Goal: Transaction & Acquisition: Download file/media

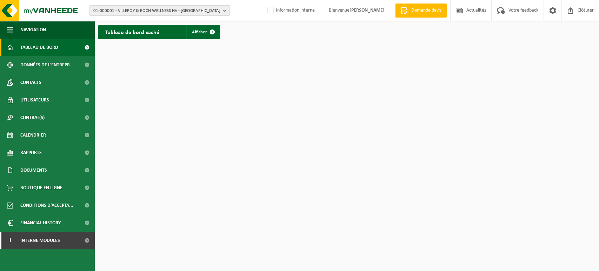
click at [138, 11] on span "01-000001 - VILLEROY & BOCH WELLNESS NV - ROESELARE" at bounding box center [156, 11] width 127 height 11
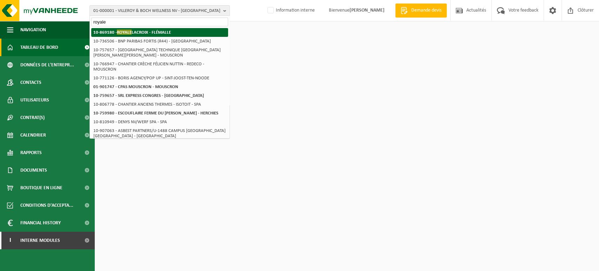
type input "royale"
click at [142, 31] on strong "10-869180 - ROYALE LACROIX - FLÉMALLE" at bounding box center [132, 31] width 78 height 5
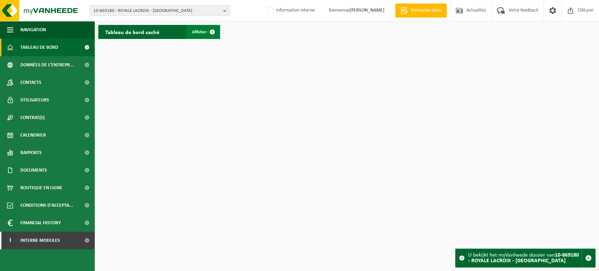
click at [205, 30] on span at bounding box center [212, 32] width 14 height 14
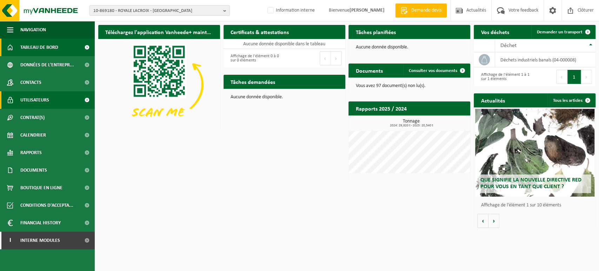
click at [36, 98] on span "Utilisateurs" at bounding box center [34, 100] width 29 height 18
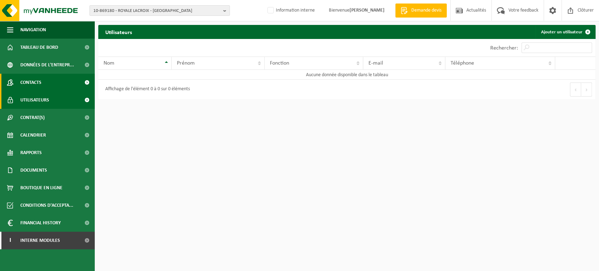
click at [71, 88] on link "Contacts" at bounding box center [47, 83] width 95 height 18
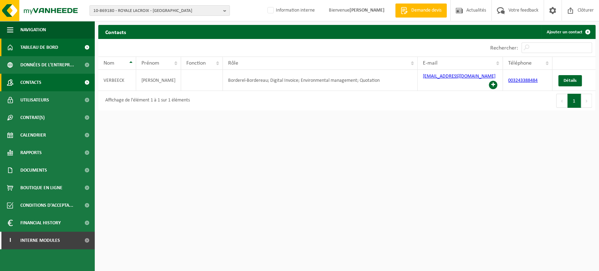
click at [66, 53] on link "Tableau de bord" at bounding box center [47, 48] width 95 height 18
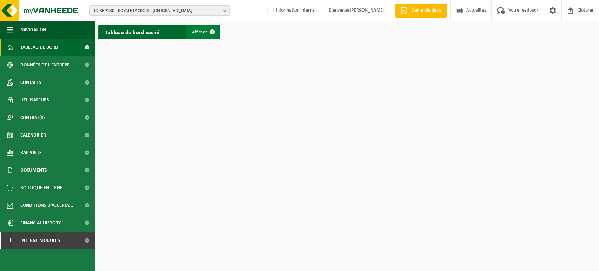
click at [208, 34] on span at bounding box center [212, 32] width 14 height 14
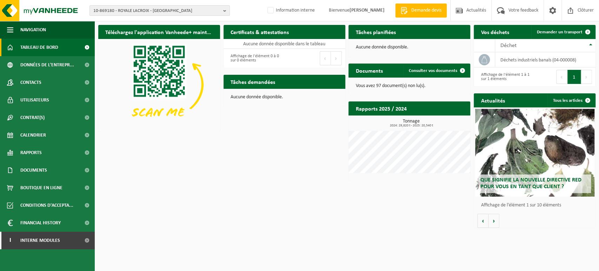
click at [265, 184] on div "Téléchargez l'application Vanheede+ maintenant! Cachez Certificats & attestatio…" at bounding box center [347, 126] width 501 height 210
click at [159, 187] on div "Téléchargez l'application Vanheede+ maintenant! Cachez Certificats & attestatio…" at bounding box center [347, 126] width 501 height 210
click at [198, 10] on span "10-869180 - ROYALE LACROIX - FLÉMALLE" at bounding box center [156, 11] width 127 height 11
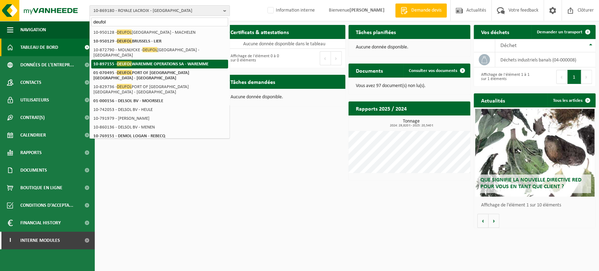
type input "deufol"
click at [181, 61] on strong "10-897155 - DEUFOL WAREMME OPERATIONS SA - WAREMME" at bounding box center [150, 63] width 115 height 5
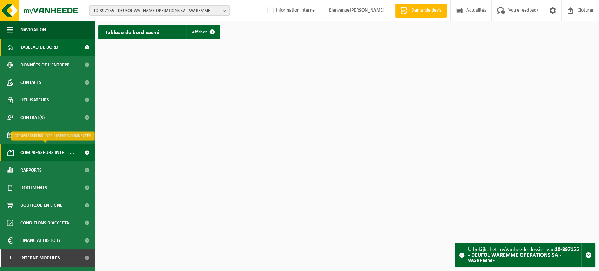
click at [57, 152] on span "Compresseurs intelli..." at bounding box center [47, 153] width 54 height 18
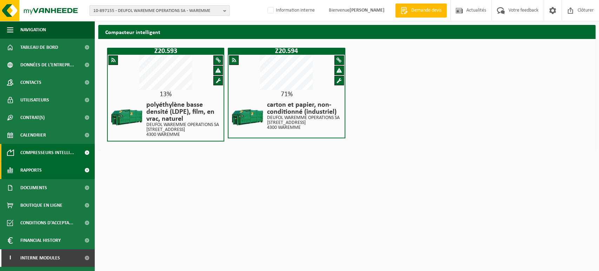
click at [62, 169] on link "Rapports" at bounding box center [47, 171] width 95 height 18
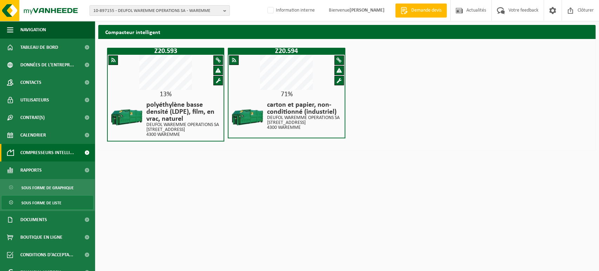
click at [40, 201] on span "Sous forme de liste" at bounding box center [41, 202] width 40 height 13
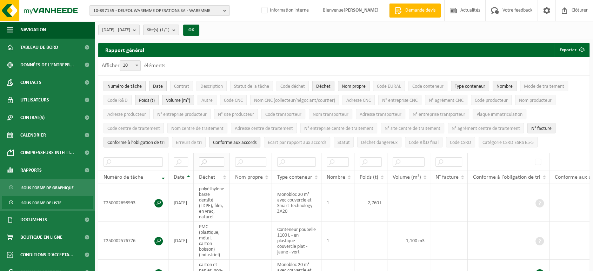
click at [211, 159] on input "text" at bounding box center [211, 161] width 25 height 9
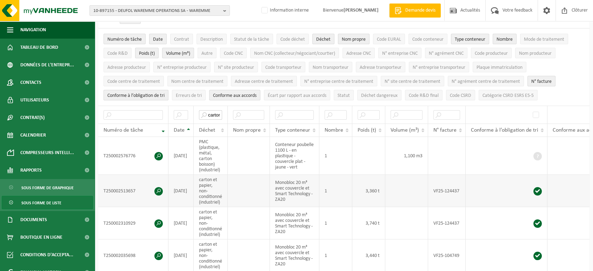
scroll to position [50, 0]
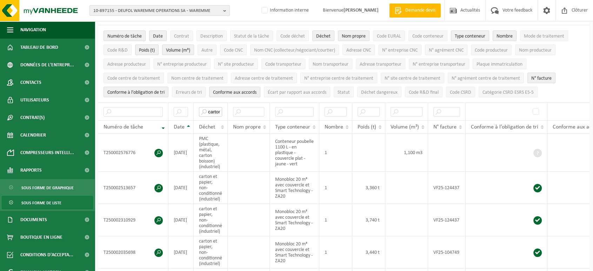
type input "carton"
click at [162, 7] on span "10-897155 - DEUFOL WAREMME OPERATIONS SA - WAREMME" at bounding box center [156, 11] width 127 height 11
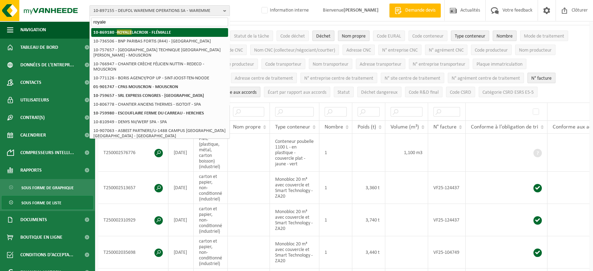
type input "royale"
click at [137, 29] on strong "10-869180 - ROYALE LACROIX - [GEOGRAPHIC_DATA]" at bounding box center [132, 31] width 78 height 5
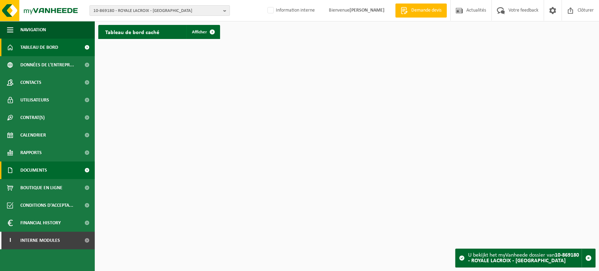
click at [26, 171] on span "Documents" at bounding box center [33, 171] width 27 height 18
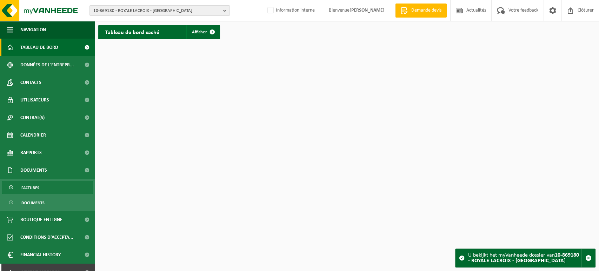
click at [37, 187] on span "Factures" at bounding box center [30, 187] width 18 height 13
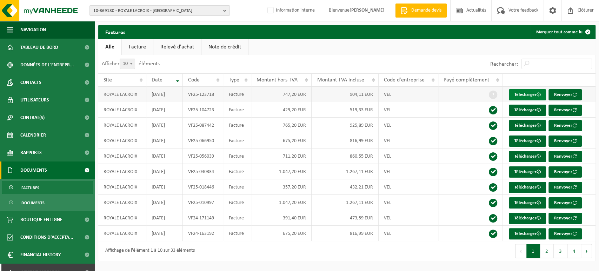
click at [525, 97] on link "Télécharger" at bounding box center [527, 94] width 37 height 11
click at [48, 45] on span "Tableau de bord" at bounding box center [39, 48] width 38 height 18
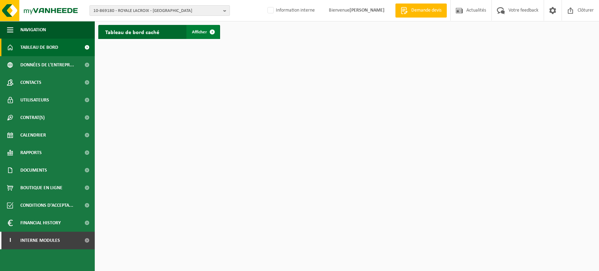
click at [212, 30] on span at bounding box center [212, 32] width 14 height 14
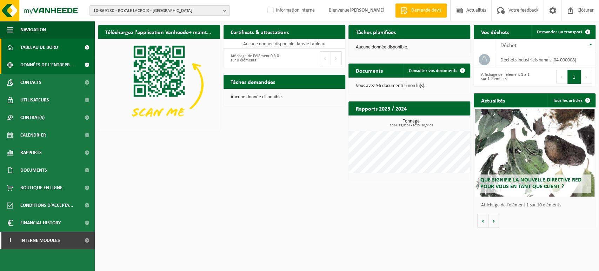
click at [47, 64] on span "Données de l'entrepr..." at bounding box center [47, 65] width 54 height 18
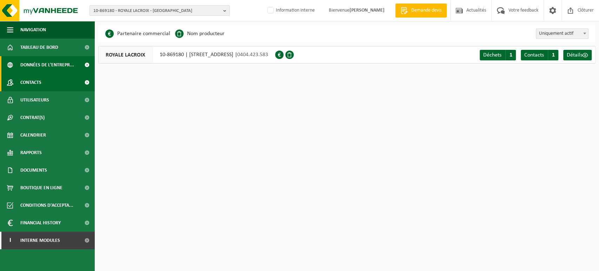
click at [70, 85] on link "Contacts" at bounding box center [47, 83] width 95 height 18
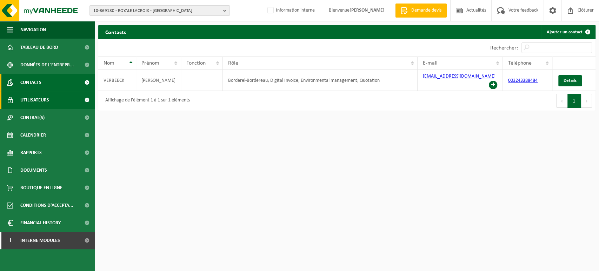
click at [60, 102] on link "Utilisateurs" at bounding box center [47, 100] width 95 height 18
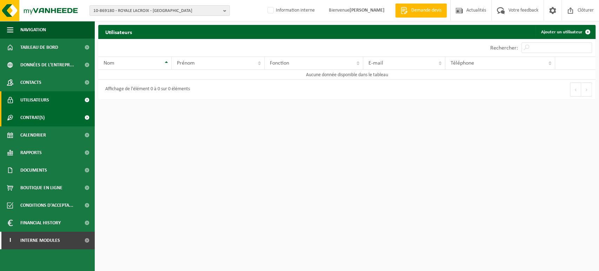
click at [60, 117] on link "Contrat(s)" at bounding box center [47, 118] width 95 height 18
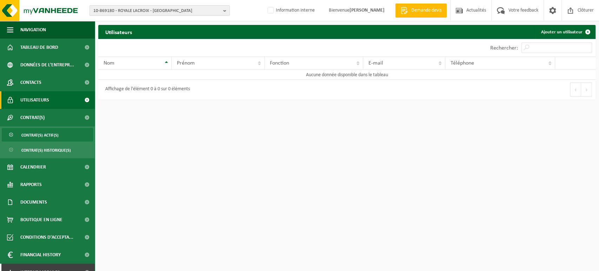
click at [55, 134] on span "Contrat(s) actif(s)" at bounding box center [39, 135] width 37 height 13
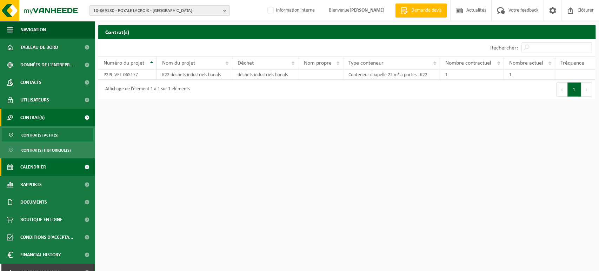
click at [46, 165] on link "Calendrier" at bounding box center [47, 167] width 95 height 18
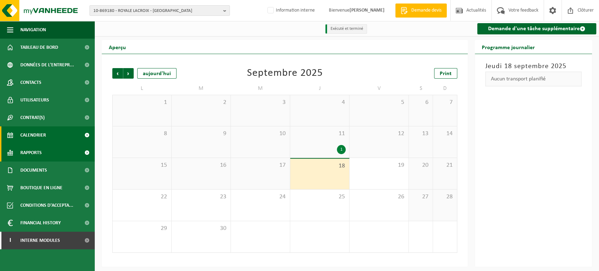
click at [66, 147] on link "Rapports" at bounding box center [47, 153] width 95 height 18
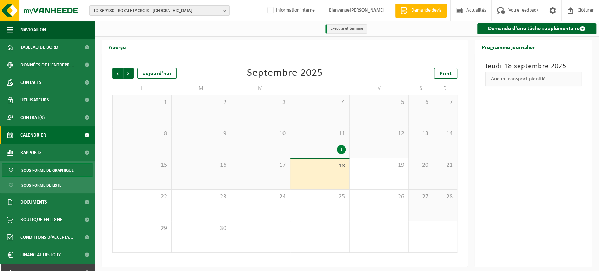
click at [60, 172] on span "Sous forme de graphique" at bounding box center [47, 170] width 52 height 13
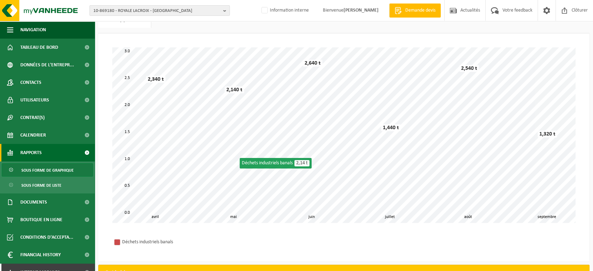
scroll to position [32, 0]
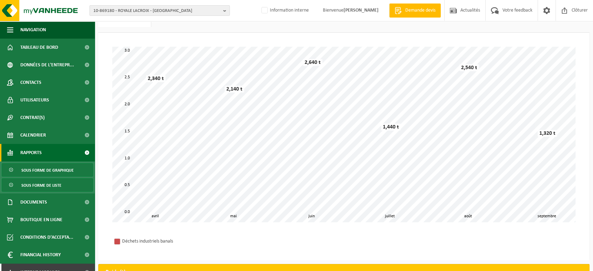
click at [40, 184] on span "Sous forme de liste" at bounding box center [41, 185] width 40 height 13
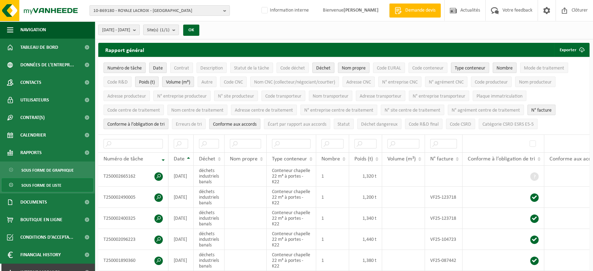
click at [130, 27] on span "[DATE] - [DATE]" at bounding box center [116, 30] width 28 height 11
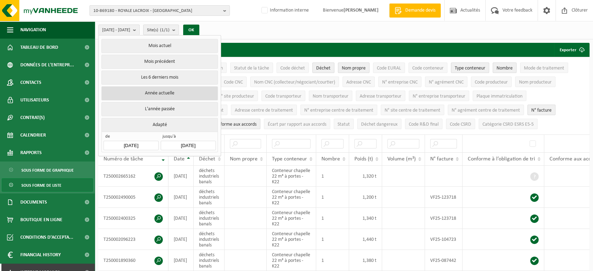
click at [166, 91] on button "Année actuelle" at bounding box center [159, 93] width 116 height 14
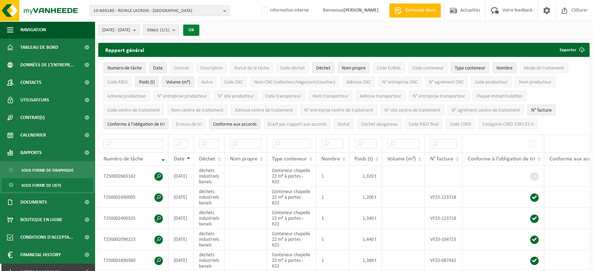
click at [199, 30] on button "OK" at bounding box center [191, 30] width 16 height 11
click at [138, 67] on span "Numéro de tâche" at bounding box center [124, 68] width 34 height 5
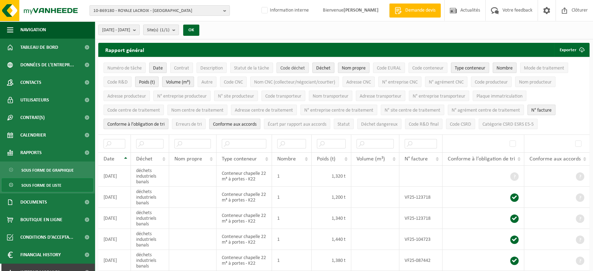
click at [292, 66] on span "Code déchet" at bounding box center [293, 68] width 25 height 5
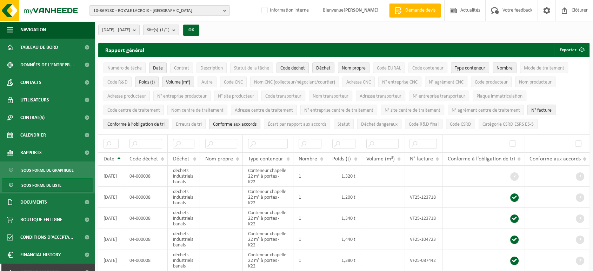
click at [298, 67] on span "Code déchet" at bounding box center [293, 68] width 25 height 5
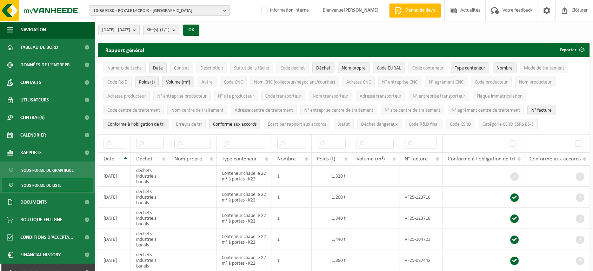
click at [383, 66] on span "Code EURAL" at bounding box center [389, 68] width 24 height 5
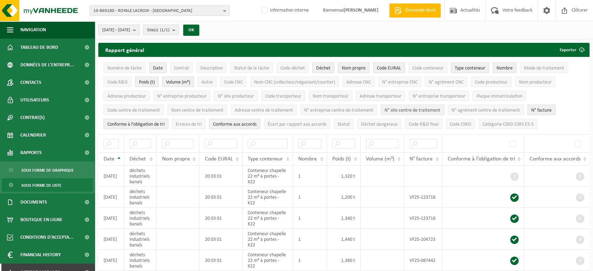
click at [403, 105] on button "N° site centre de traitement" at bounding box center [413, 110] width 64 height 11
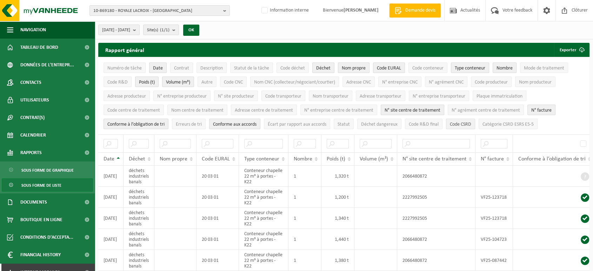
click at [465, 119] on button "Code CSRD" at bounding box center [460, 124] width 29 height 11
click at [436, 122] on span "Code R&D final" at bounding box center [424, 124] width 30 height 5
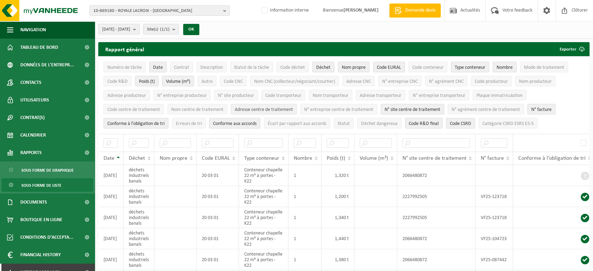
click at [272, 107] on span "Adresse centre de traitement" at bounding box center [264, 109] width 58 height 5
click at [289, 107] on span "Adresse centre de traitement" at bounding box center [264, 109] width 58 height 5
click at [40, 167] on span "Sous forme de graphique" at bounding box center [47, 170] width 52 height 13
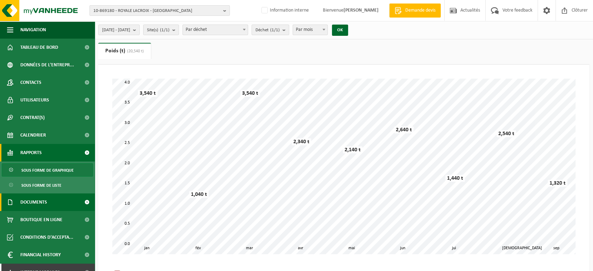
click at [48, 198] on link "Documents" at bounding box center [47, 202] width 95 height 18
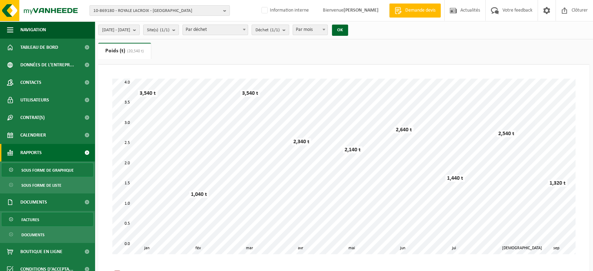
click at [47, 216] on link "Factures" at bounding box center [47, 219] width 91 height 13
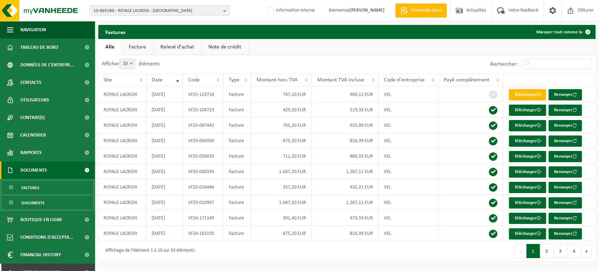
click at [59, 203] on link "Documents" at bounding box center [47, 202] width 91 height 13
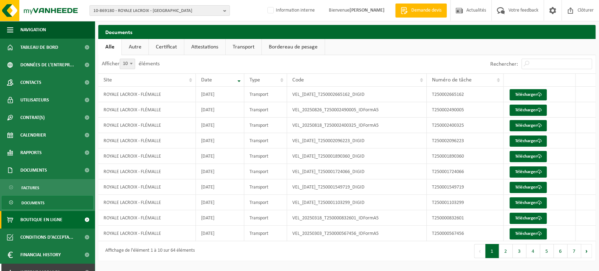
click at [56, 217] on span "Boutique en ligne" at bounding box center [41, 220] width 42 height 18
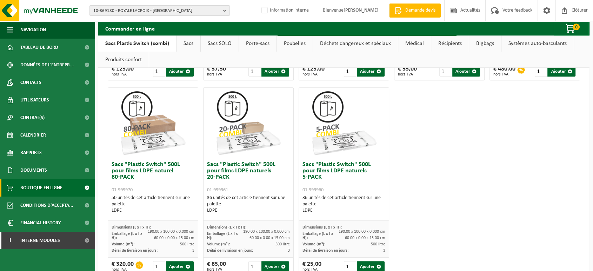
scroll to position [396, 0]
